Goal: Contribute content: Add original content to the website for others to see

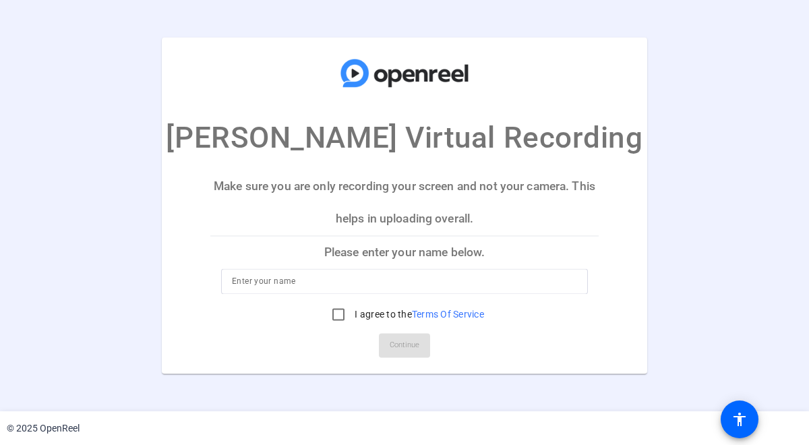
click at [374, 272] on div at bounding box center [404, 282] width 345 height 26
type input "Kim Lance"
click at [341, 310] on input "I agree to the Terms Of Service" at bounding box center [338, 314] width 27 height 27
checkbox input "true"
click at [411, 341] on span "Continue" at bounding box center [405, 346] width 30 height 20
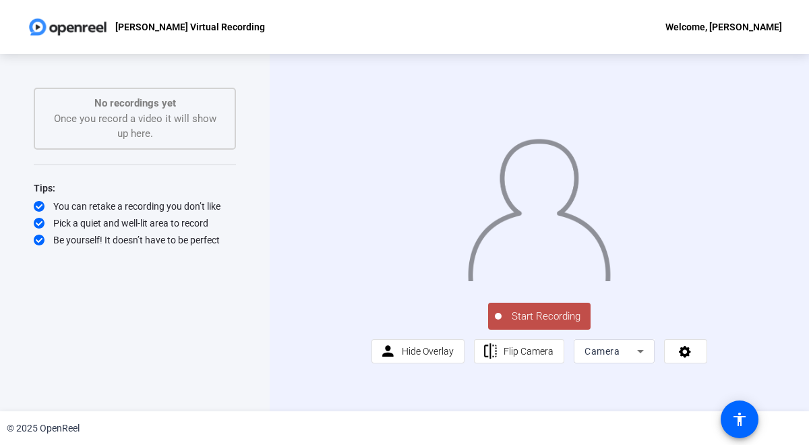
click at [641, 359] on icon at bounding box center [641, 351] width 16 height 16
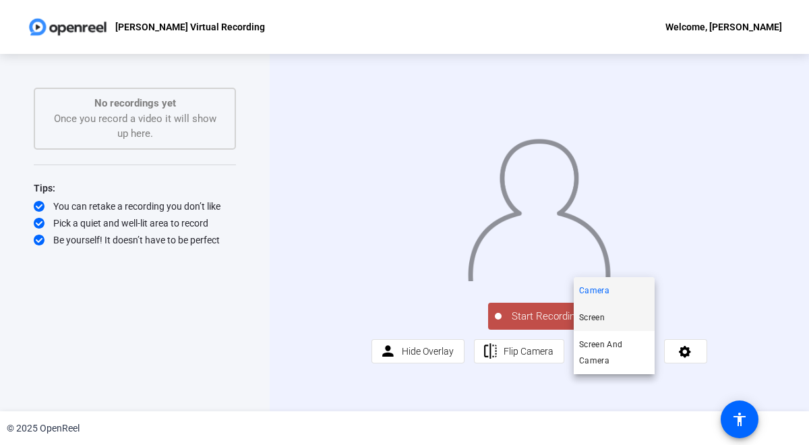
click at [622, 319] on mat-option "Screen" at bounding box center [614, 317] width 81 height 27
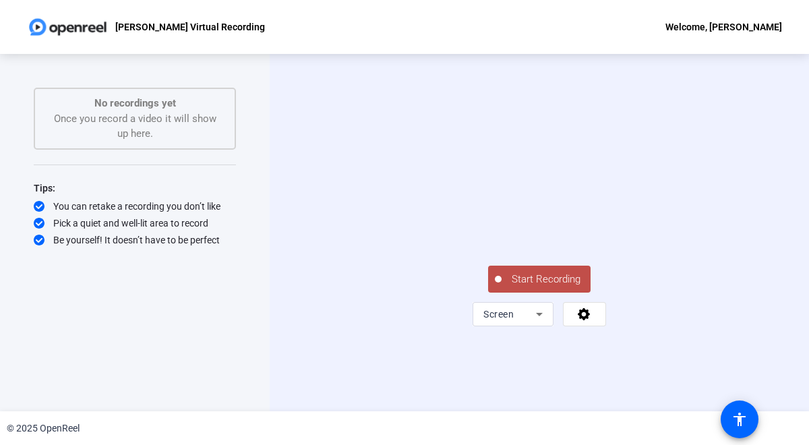
click at [541, 287] on span "Start Recording" at bounding box center [546, 280] width 89 height 16
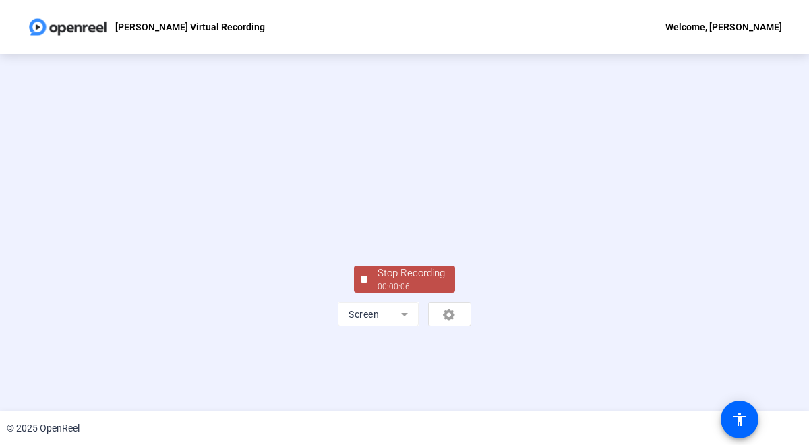
scroll to position [65, 0]
click at [428, 281] on div "Stop Recording" at bounding box center [411, 274] width 67 height 16
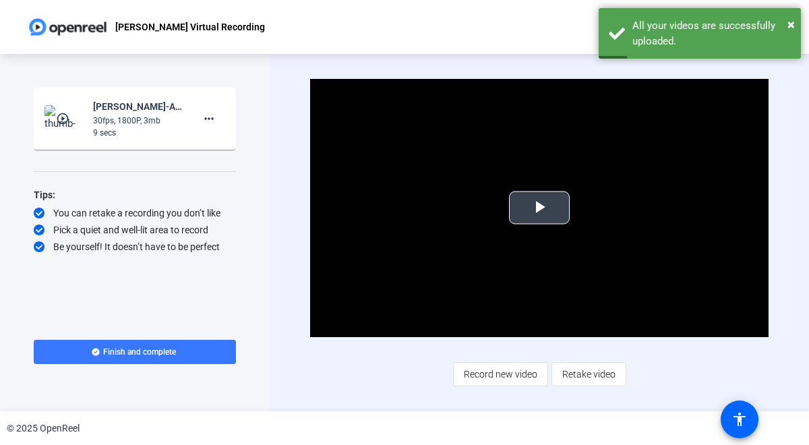
click at [539, 208] on span "Video Player" at bounding box center [539, 208] width 0 height 0
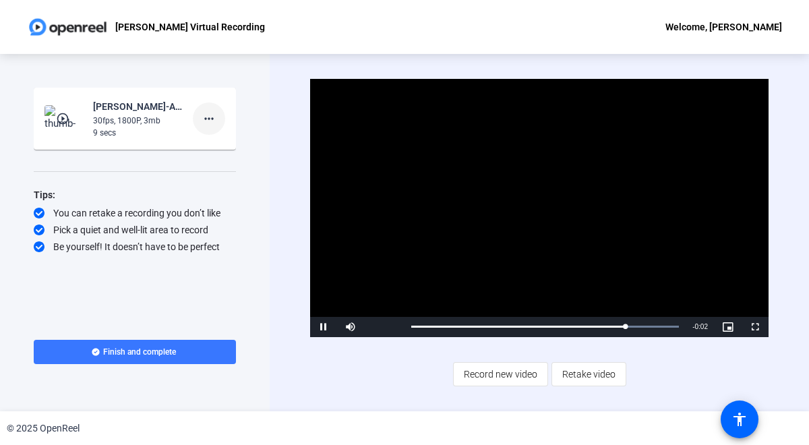
click at [211, 117] on mat-icon "more_horiz" at bounding box center [209, 119] width 16 height 16
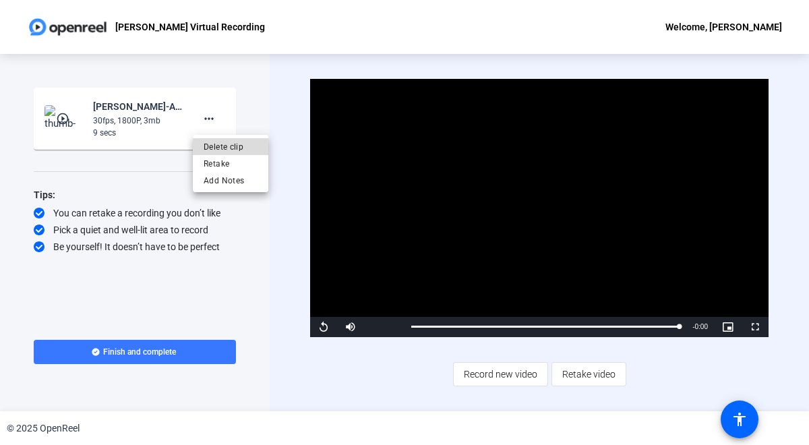
click at [223, 145] on span "Delete clip" at bounding box center [231, 147] width 54 height 16
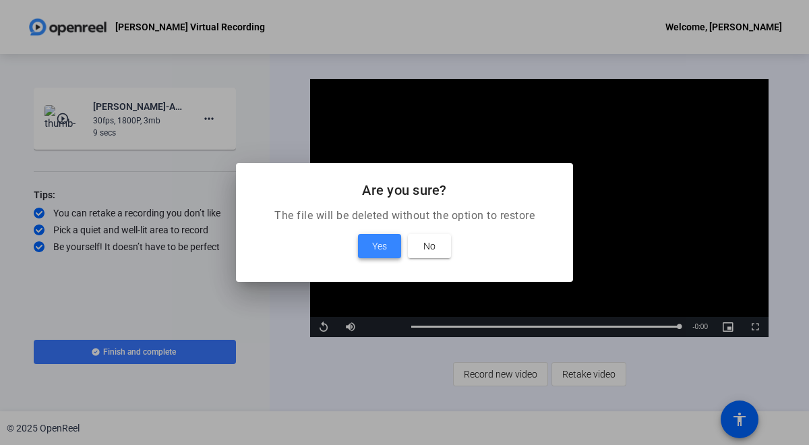
click at [382, 246] on span "Yes" at bounding box center [379, 246] width 15 height 16
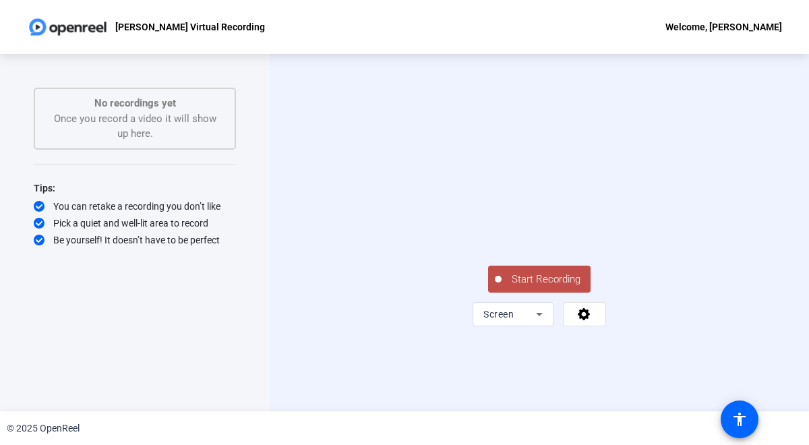
click at [530, 287] on span "Start Recording" at bounding box center [546, 280] width 89 height 16
